Goal: Task Accomplishment & Management: Use online tool/utility

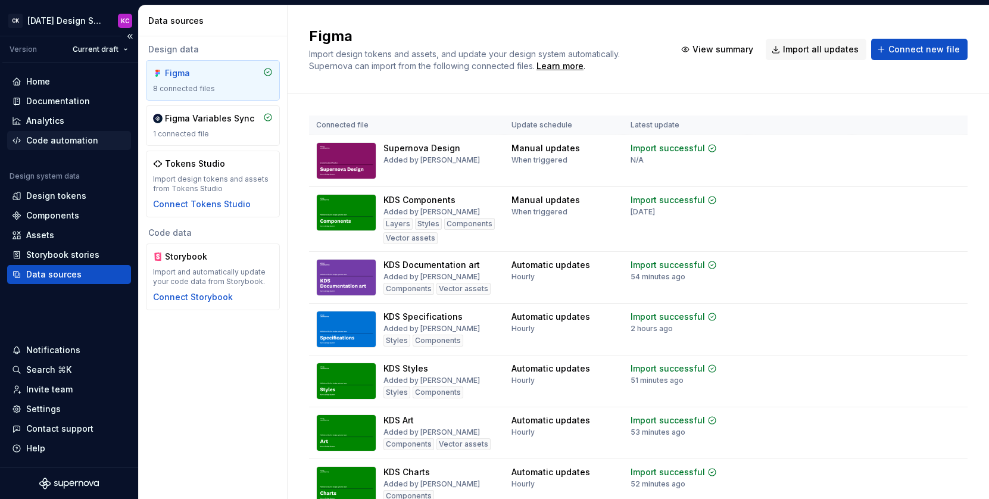
click at [55, 141] on div "Code automation" at bounding box center [62, 141] width 72 height 12
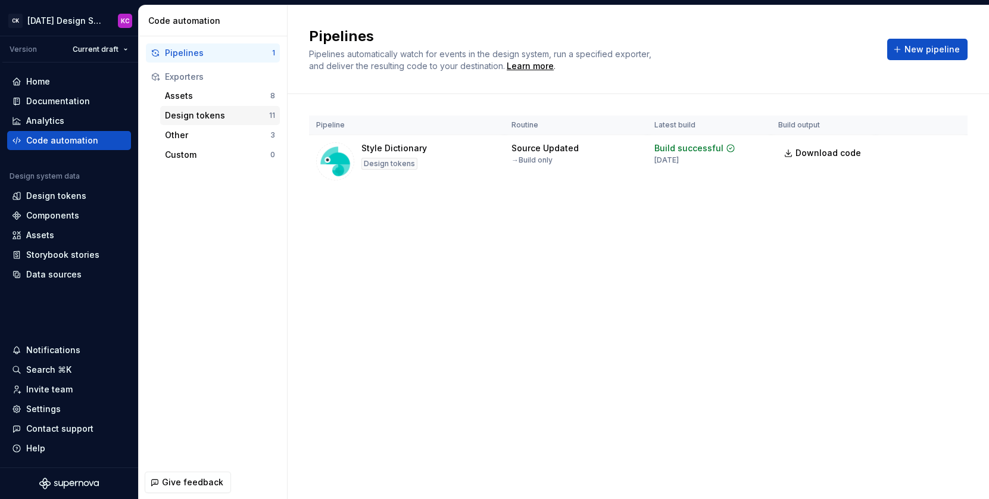
click at [208, 117] on div "Design tokens" at bounding box center [217, 116] width 104 height 12
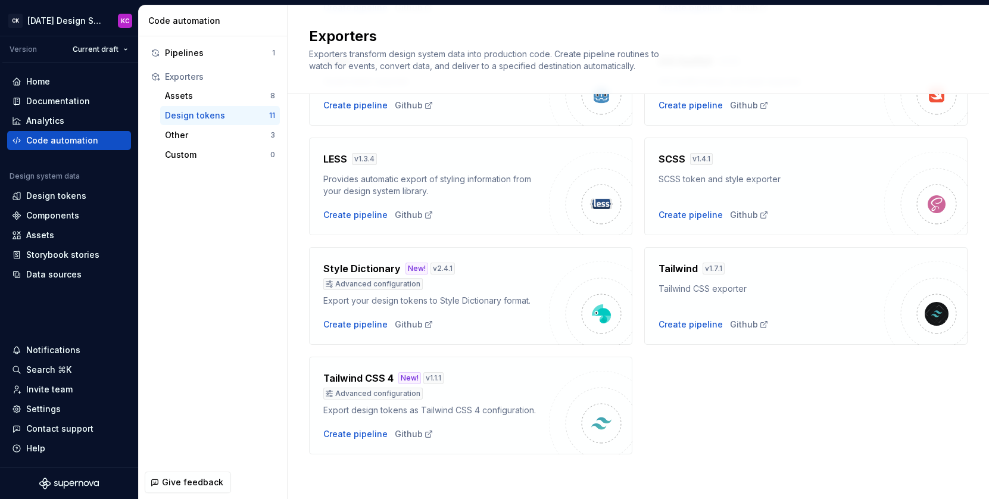
scroll to position [348, 0]
click at [201, 50] on div "Pipelines" at bounding box center [218, 53] width 107 height 12
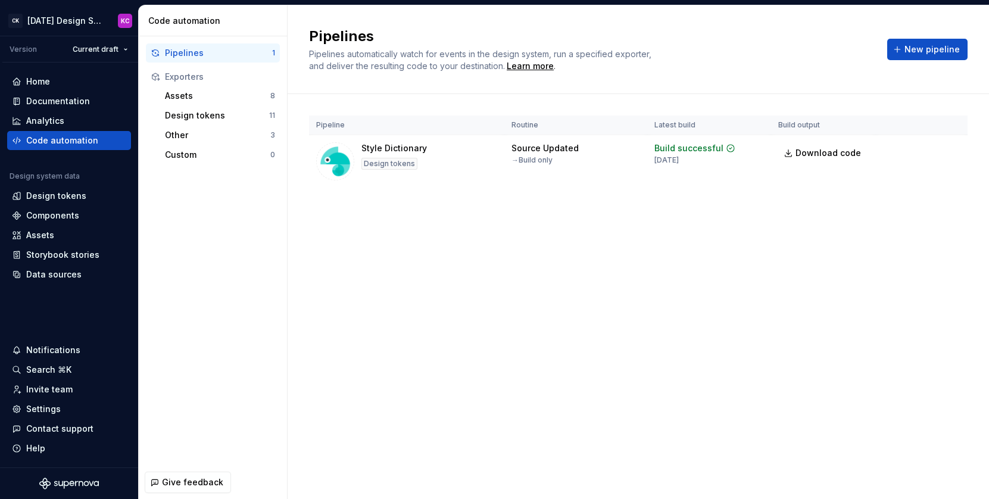
click at [567, 290] on div "Pipelines Pipelines automatically watch for events in the design system, run a …" at bounding box center [639, 252] width 702 height 494
click at [189, 116] on div "Design tokens" at bounding box center [217, 116] width 104 height 12
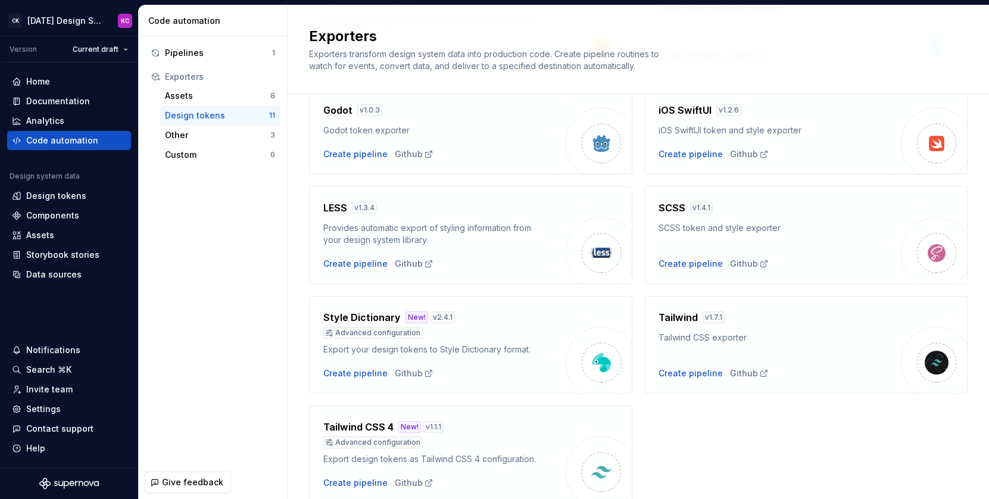
scroll to position [348, 0]
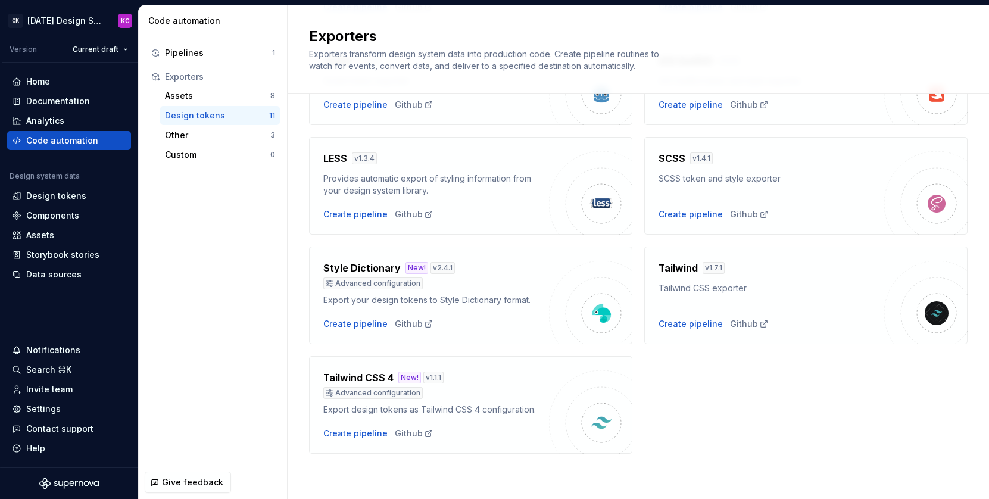
click at [476, 269] on div "Style Dictionary New! v 2.4.1" at bounding box center [436, 268] width 226 height 14
click at [366, 323] on div "Create pipeline" at bounding box center [355, 324] width 64 height 12
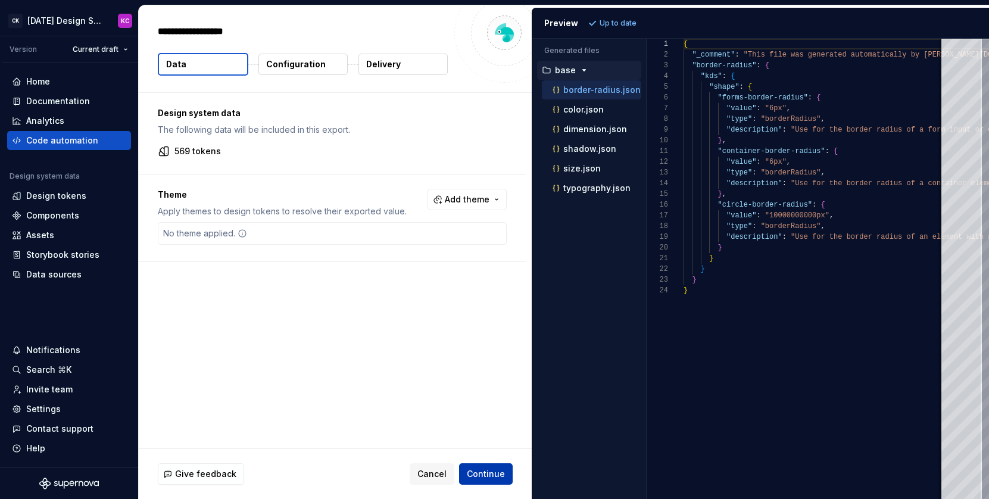
click at [494, 472] on span "Continue" at bounding box center [486, 474] width 38 height 12
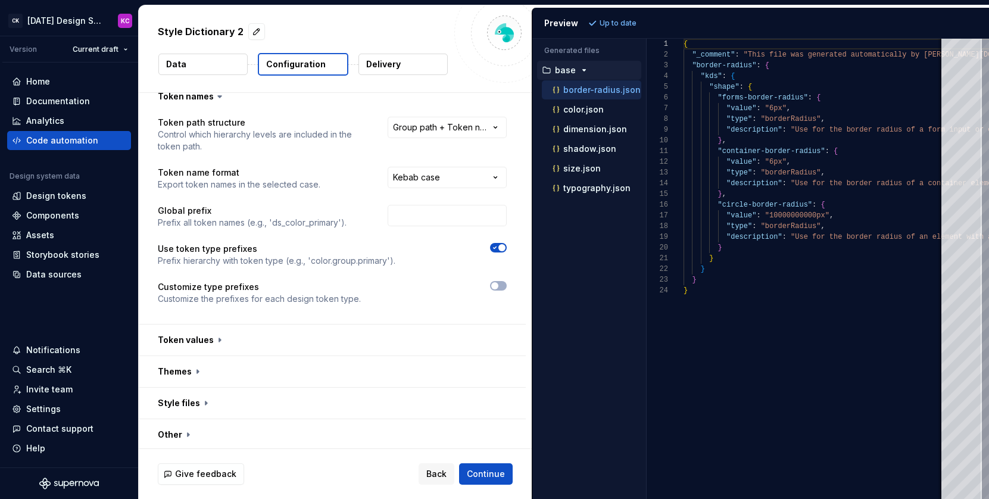
scroll to position [14, 0]
click at [208, 336] on button "button" at bounding box center [332, 337] width 387 height 31
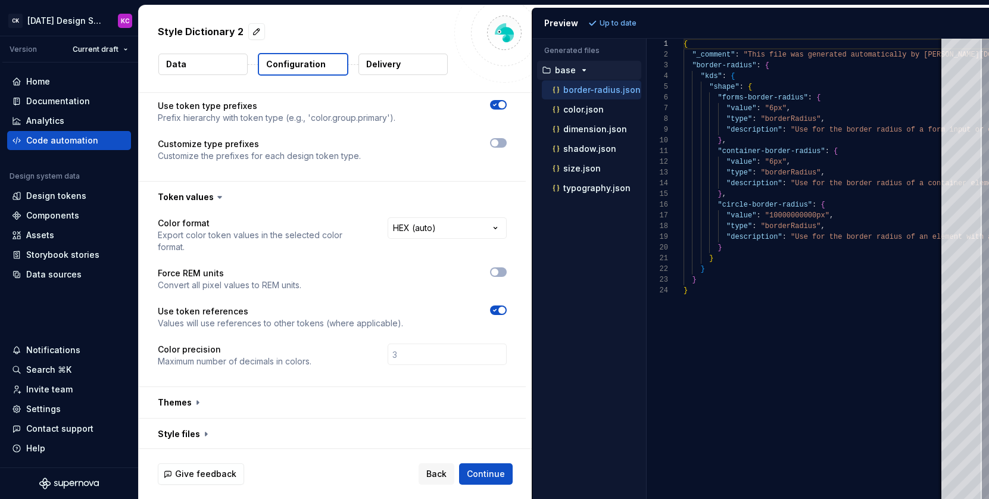
scroll to position [158, 0]
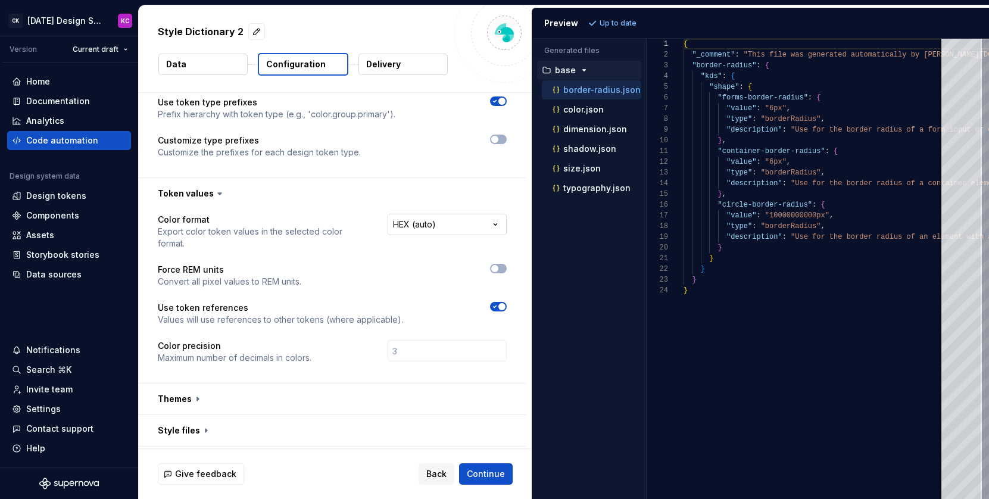
click at [477, 222] on html "**********" at bounding box center [494, 249] width 989 height 499
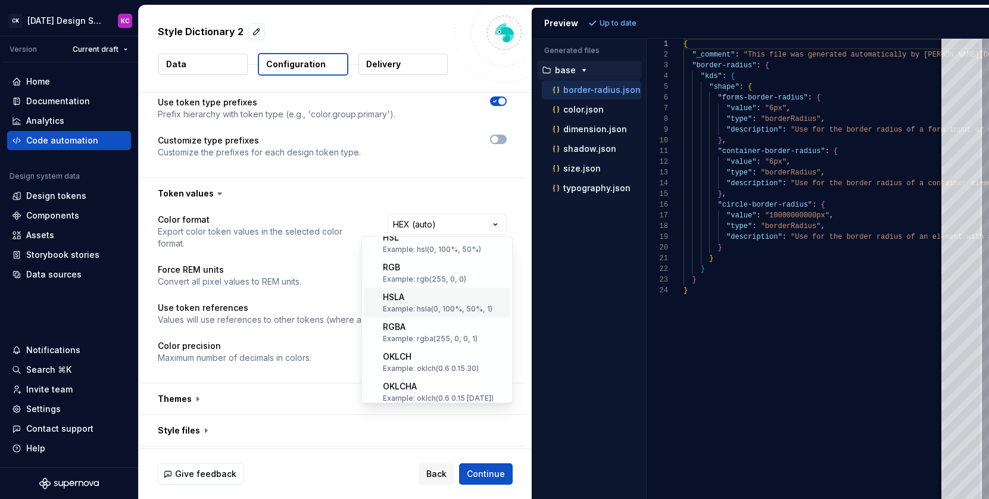
scroll to position [0, 0]
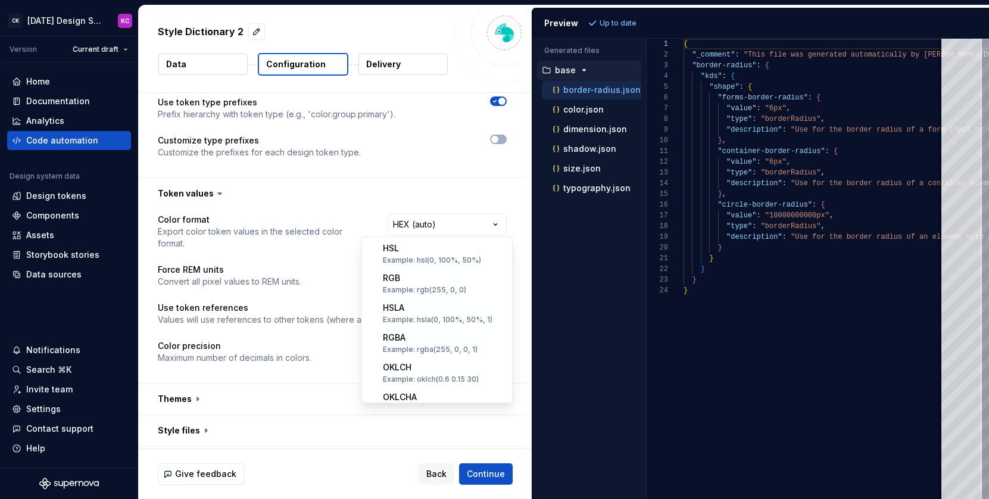
click at [502, 225] on html "**********" at bounding box center [494, 249] width 989 height 499
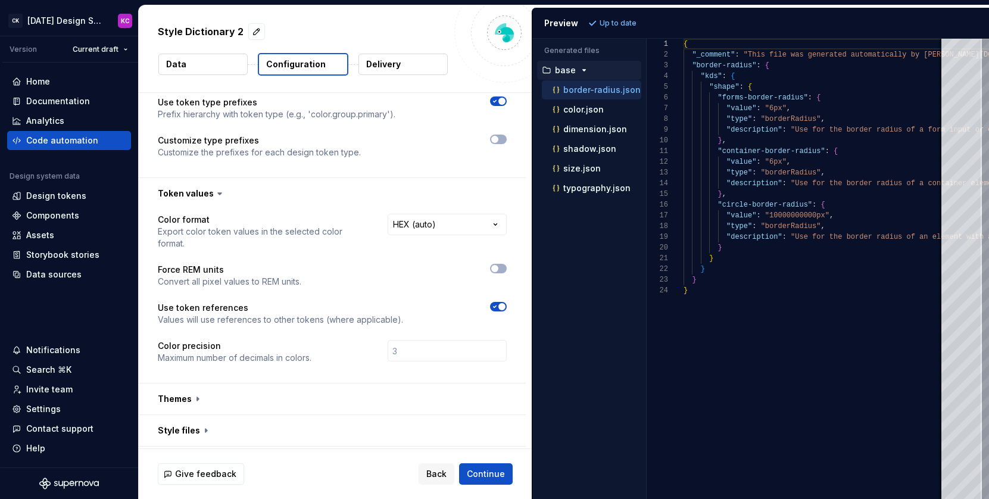
scroll to position [176, 0]
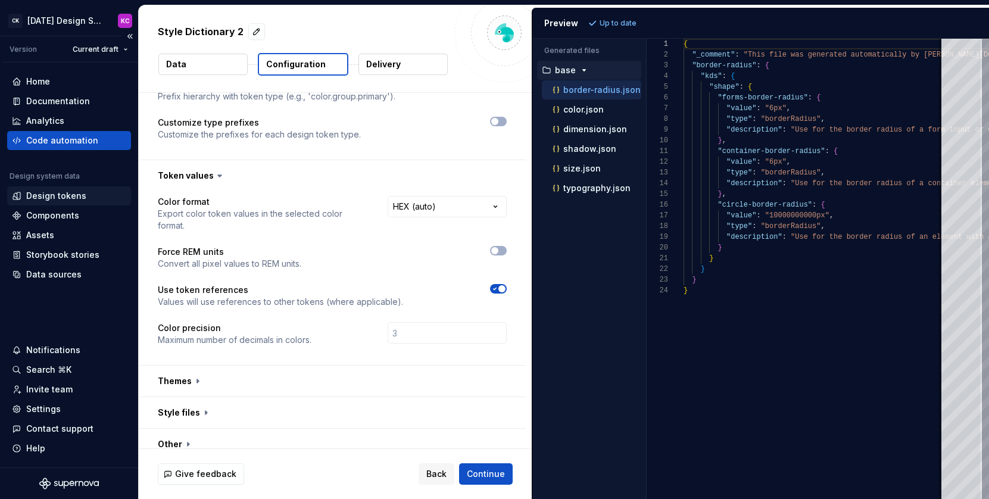
click at [58, 197] on div "Design tokens" at bounding box center [56, 196] width 60 height 12
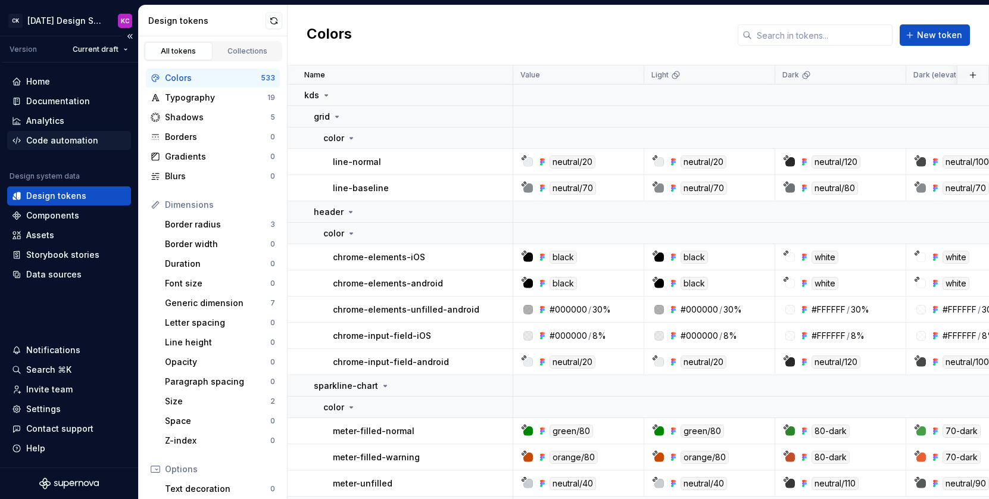
click at [72, 141] on div "Code automation" at bounding box center [62, 141] width 72 height 12
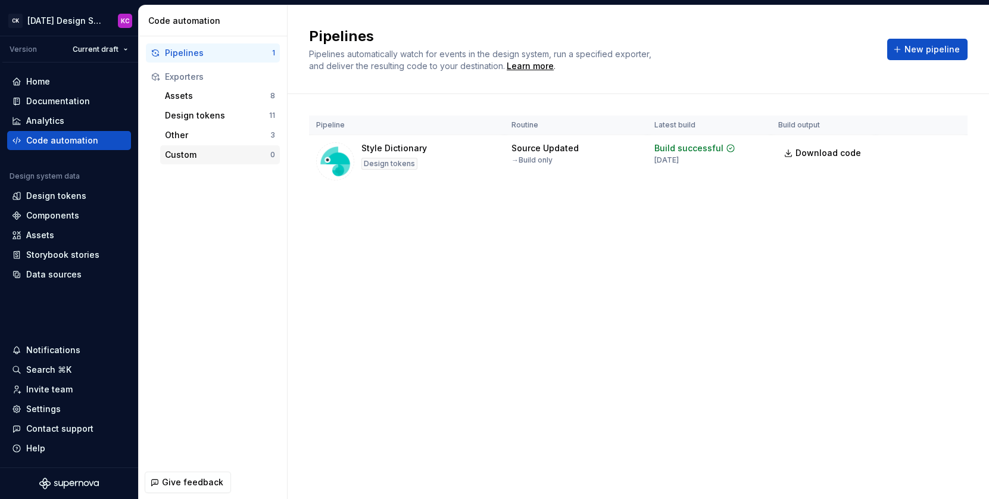
click at [212, 157] on div "Custom" at bounding box center [217, 155] width 105 height 12
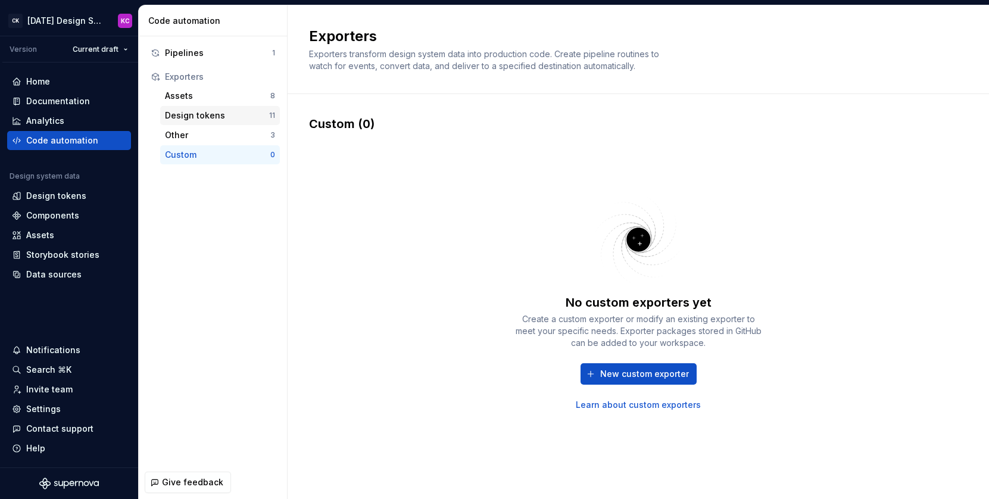
click at [205, 113] on div "Design tokens" at bounding box center [217, 116] width 104 height 12
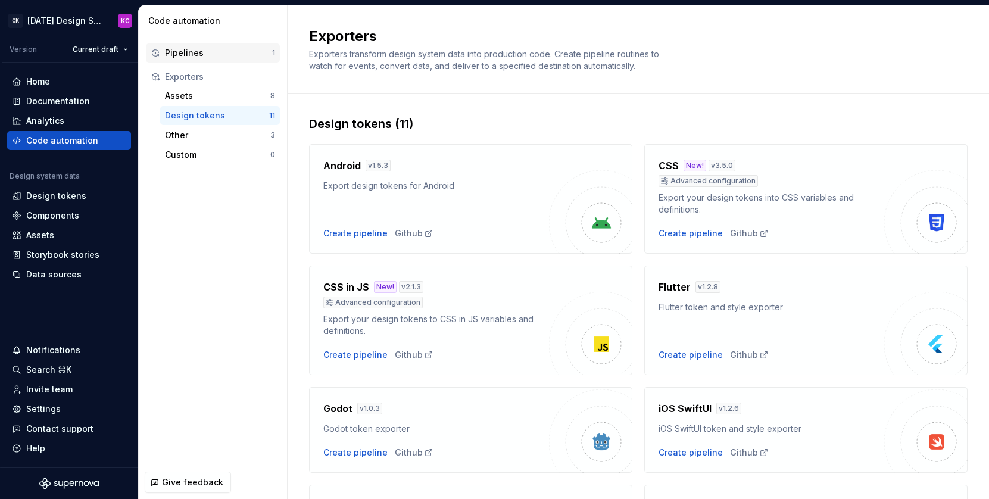
click at [233, 55] on div "Pipelines" at bounding box center [218, 53] width 107 height 12
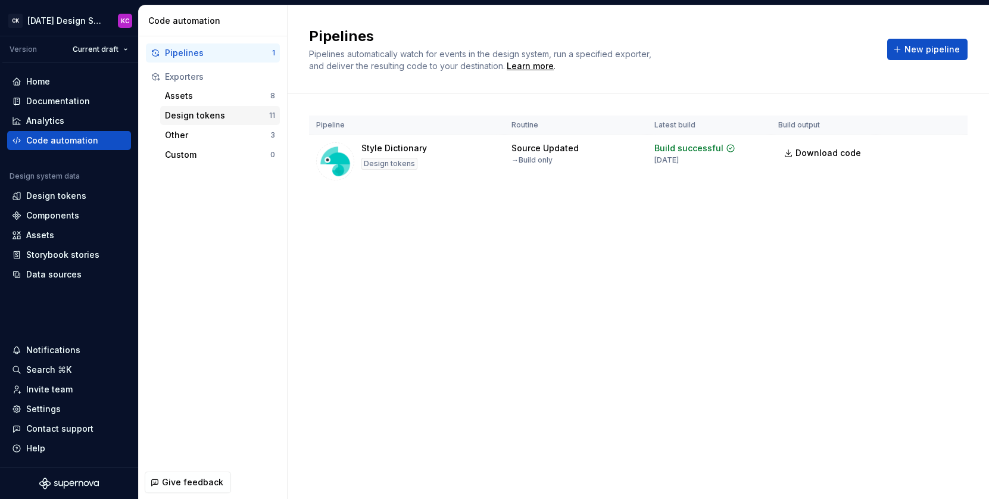
click at [185, 116] on div "Design tokens" at bounding box center [217, 116] width 104 height 12
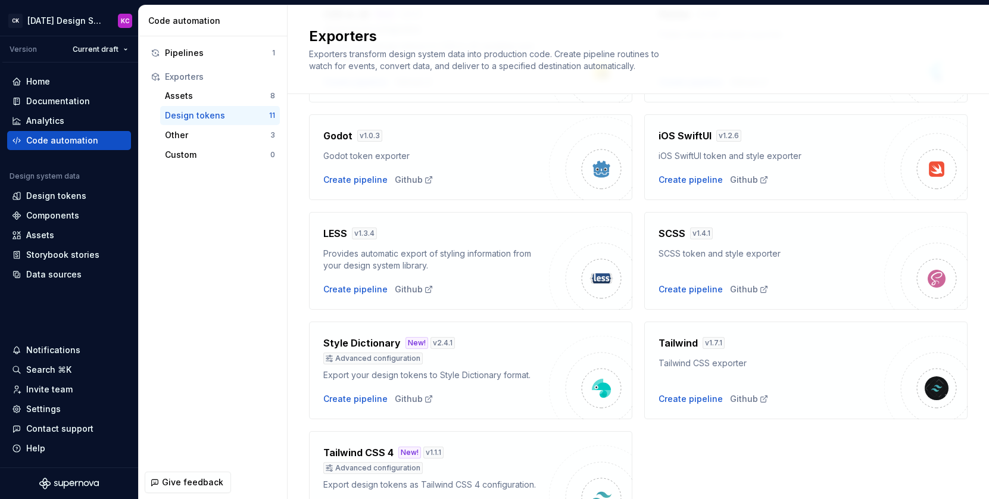
scroll to position [348, 0]
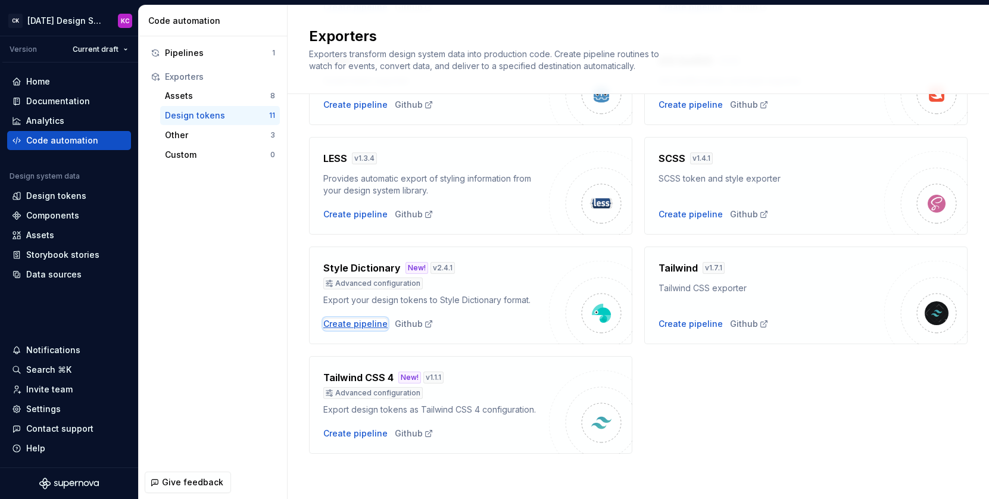
click at [366, 323] on div "Create pipeline" at bounding box center [355, 324] width 64 height 12
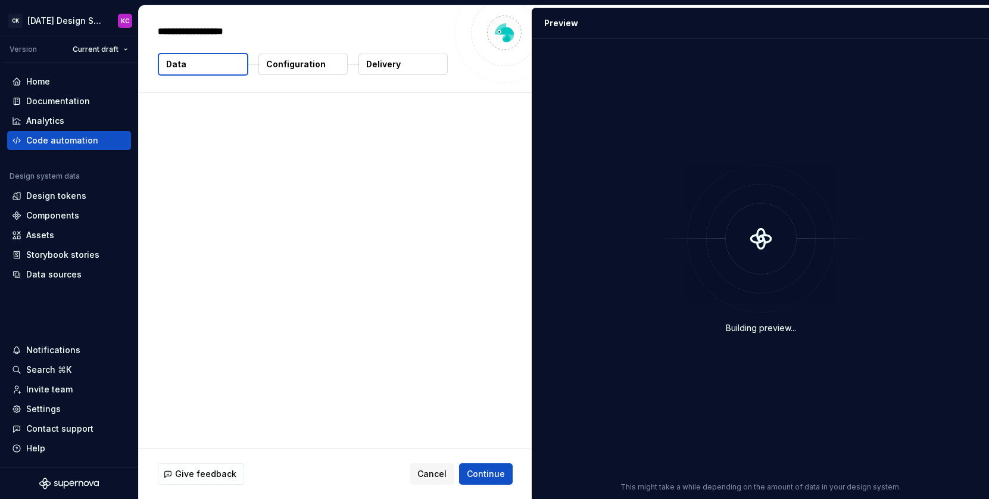
type textarea "*"
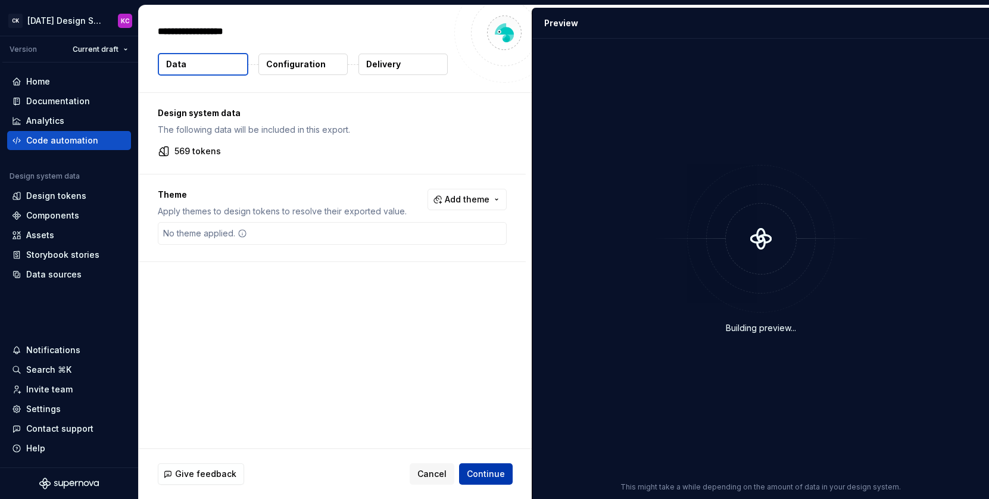
click at [483, 467] on button "Continue" at bounding box center [486, 473] width 54 height 21
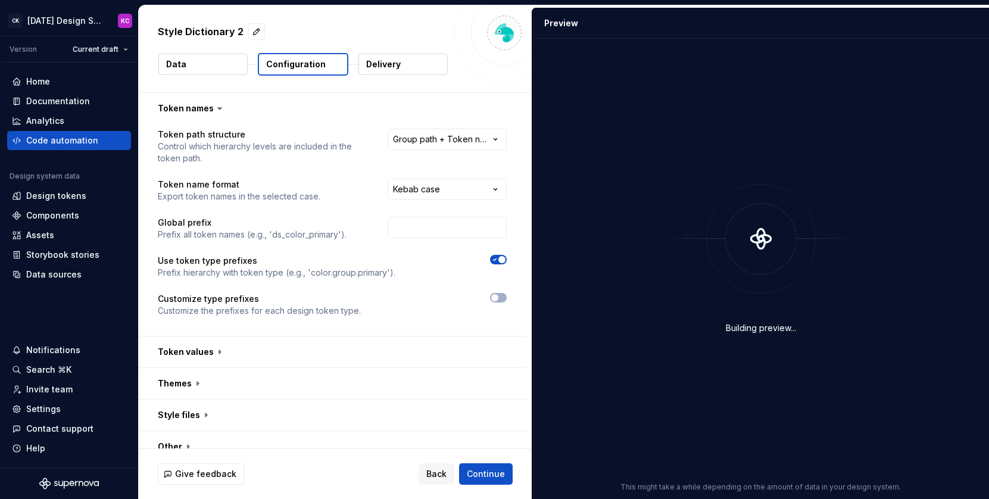
scroll to position [14, 0]
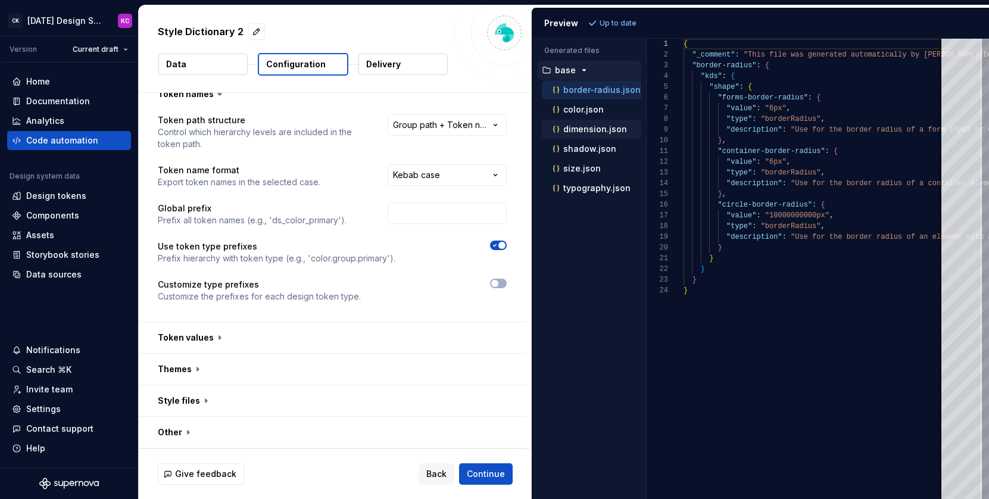
click at [581, 126] on p "dimension.json" at bounding box center [596, 130] width 64 height 10
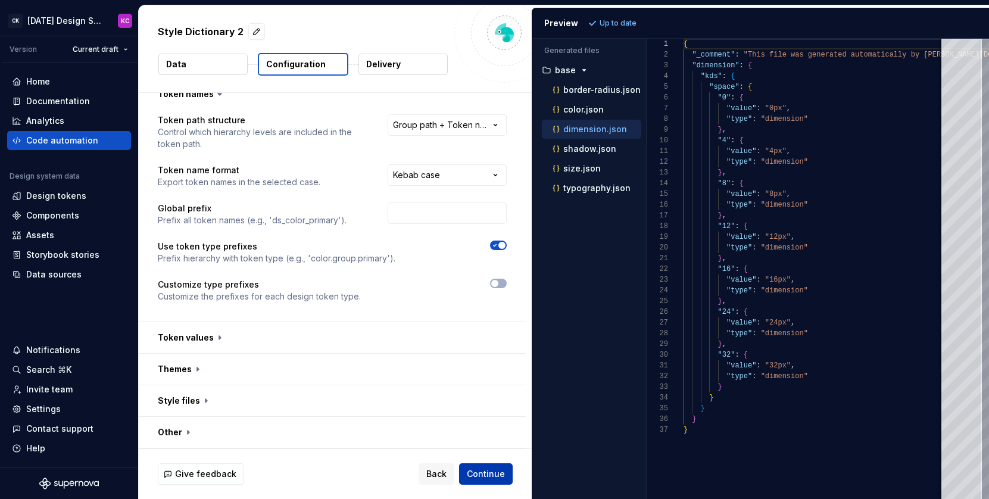
click at [490, 471] on span "Continue" at bounding box center [486, 474] width 38 height 12
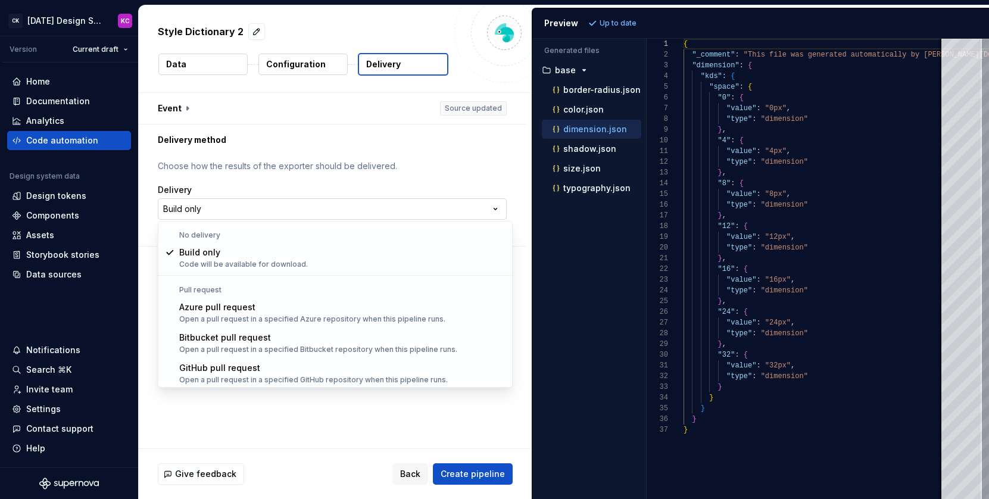
click at [497, 211] on html "**********" at bounding box center [494, 249] width 989 height 499
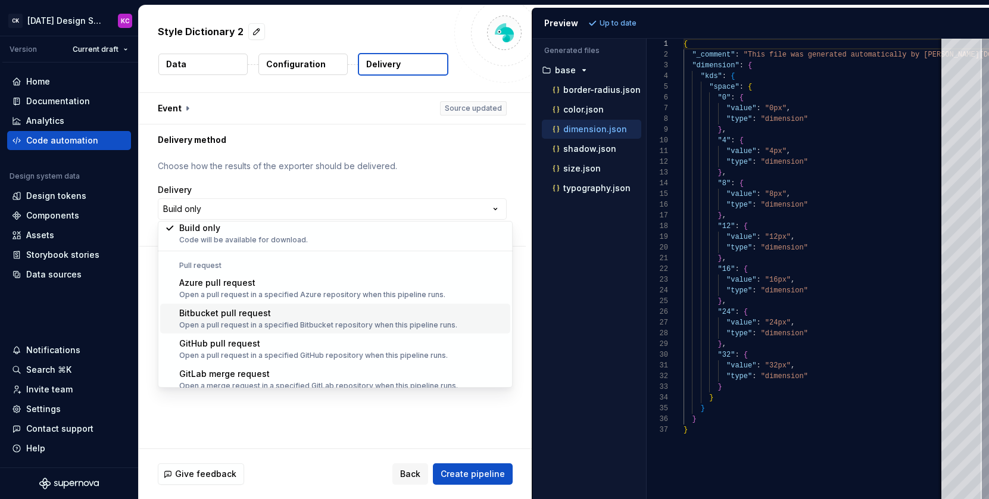
scroll to position [33, 0]
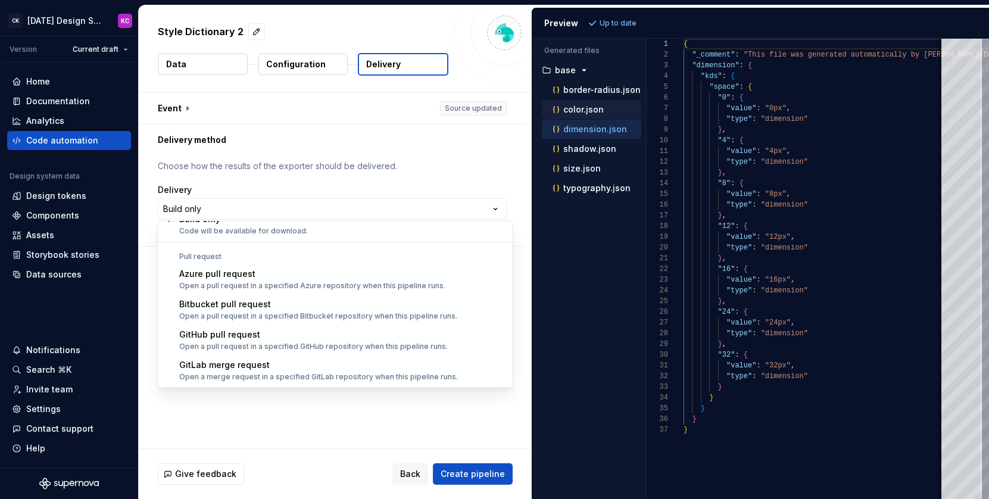
click at [575, 109] on html "**********" at bounding box center [494, 249] width 989 height 499
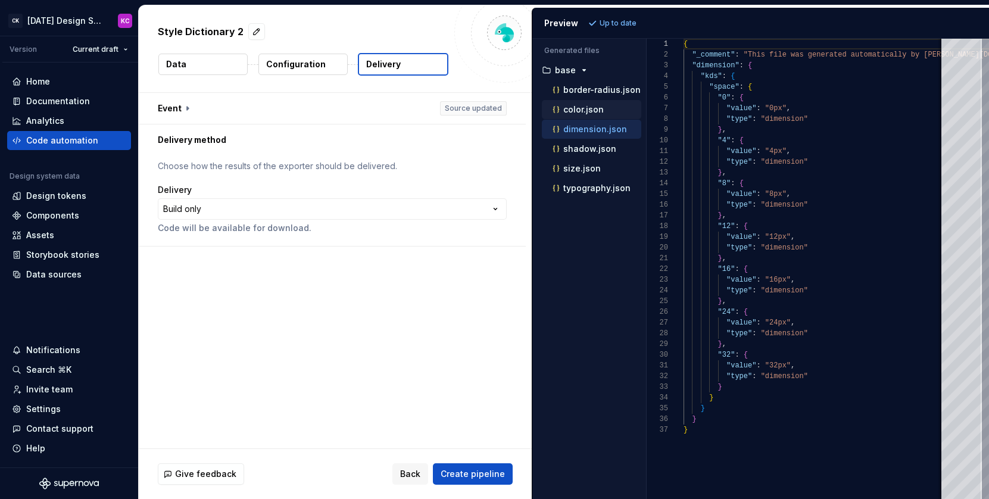
click at [570, 107] on p "color.json" at bounding box center [584, 110] width 41 height 10
type textarea "**********"
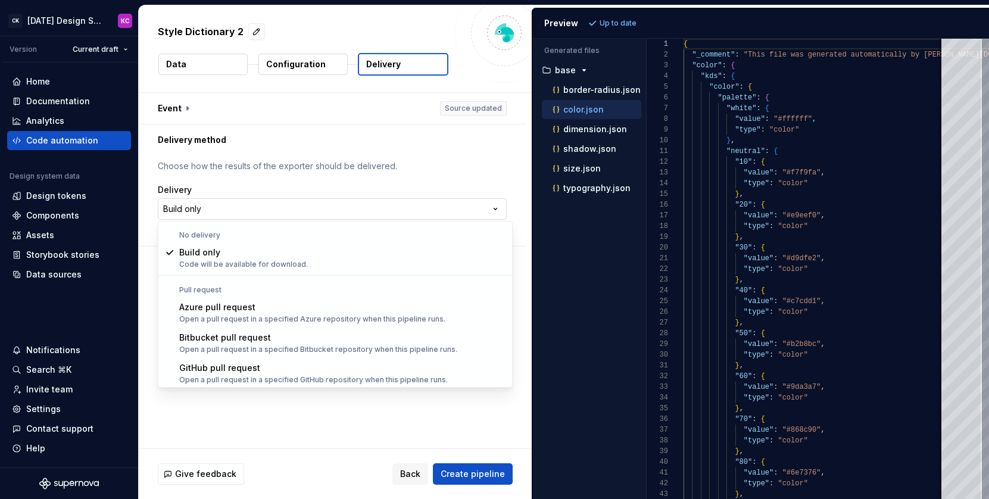
click at [419, 212] on html "**********" at bounding box center [494, 249] width 989 height 499
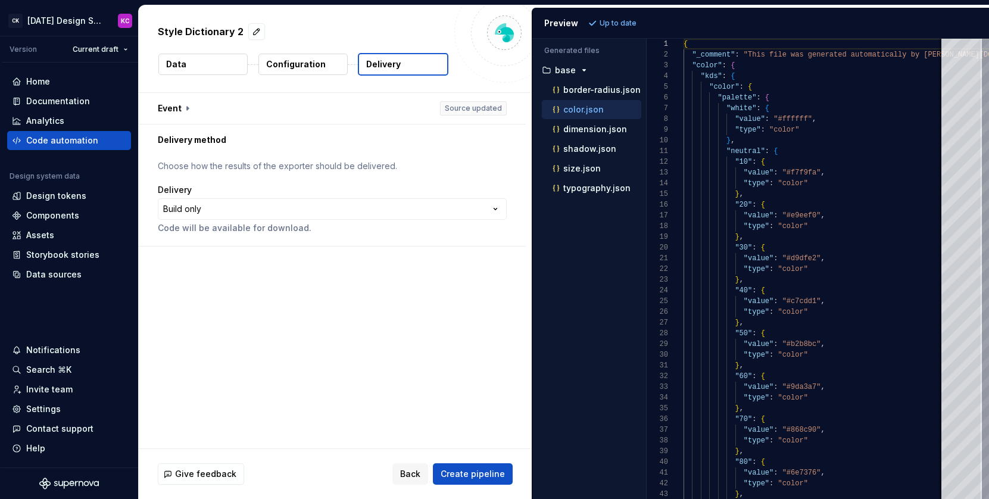
click at [437, 210] on html "**********" at bounding box center [494, 249] width 989 height 499
click at [412, 107] on button "button" at bounding box center [332, 108] width 387 height 31
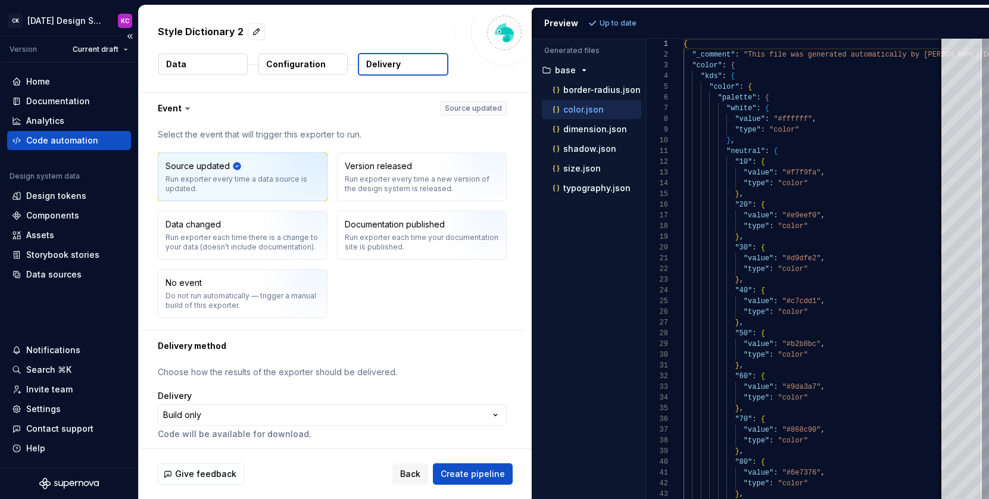
click at [58, 140] on div "Code automation" at bounding box center [62, 141] width 72 height 12
